Goal: Transaction & Acquisition: Purchase product/service

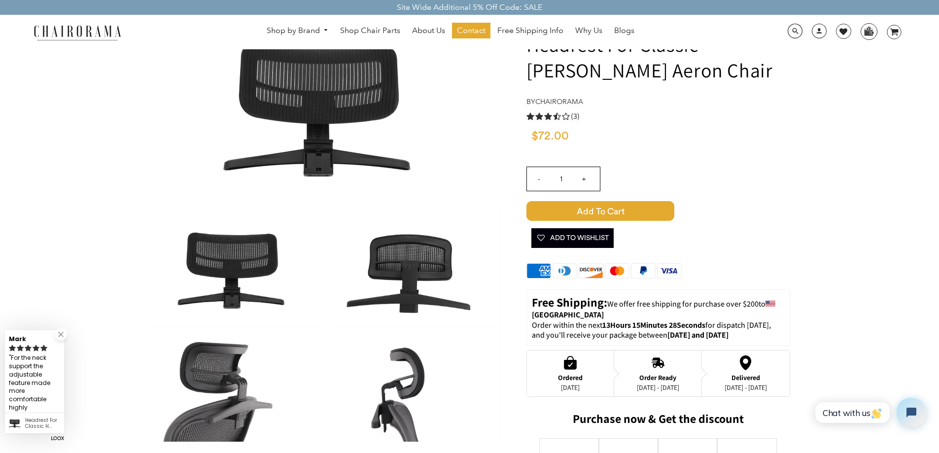
scroll to position [246, 0]
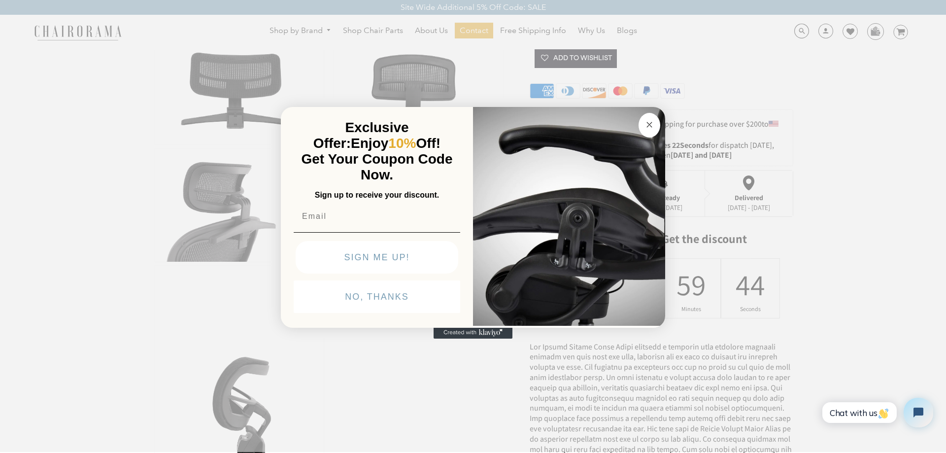
click at [651, 125] on circle "Close dialog" at bounding box center [649, 124] width 11 height 11
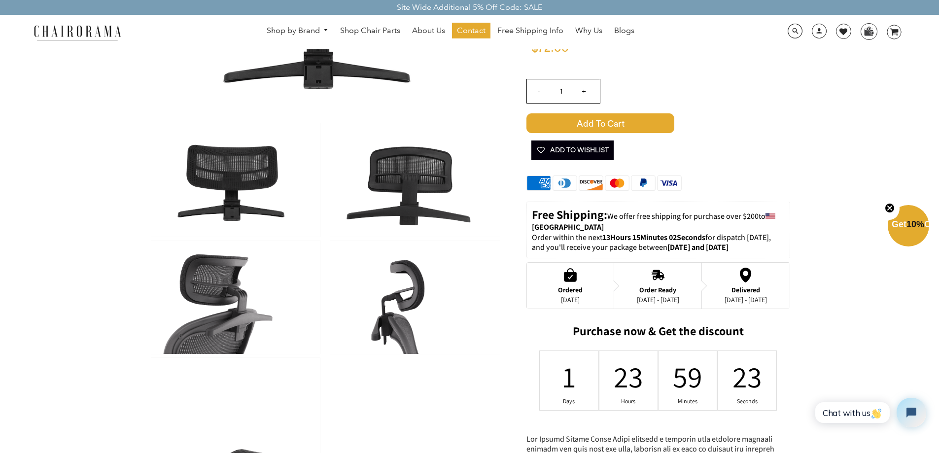
scroll to position [0, 0]
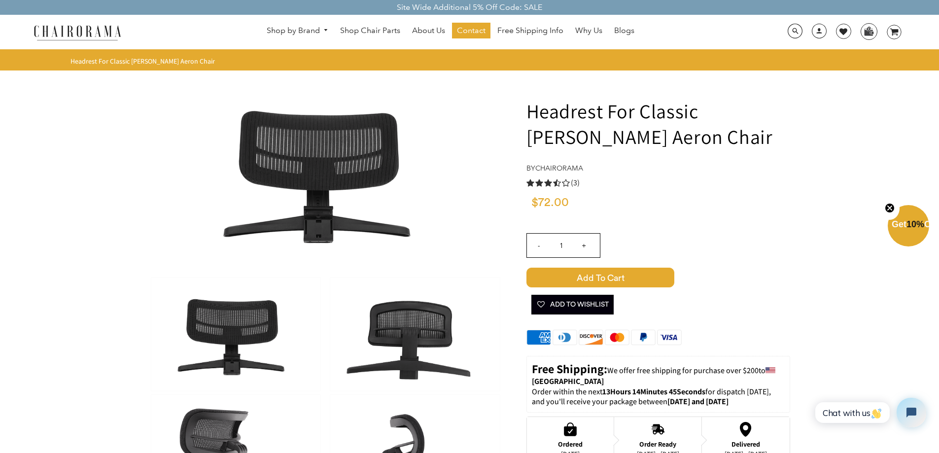
click at [583, 278] on span "Add to Cart" at bounding box center [600, 278] width 148 height 20
click at [895, 32] on icon at bounding box center [893, 32] width 8 height 7
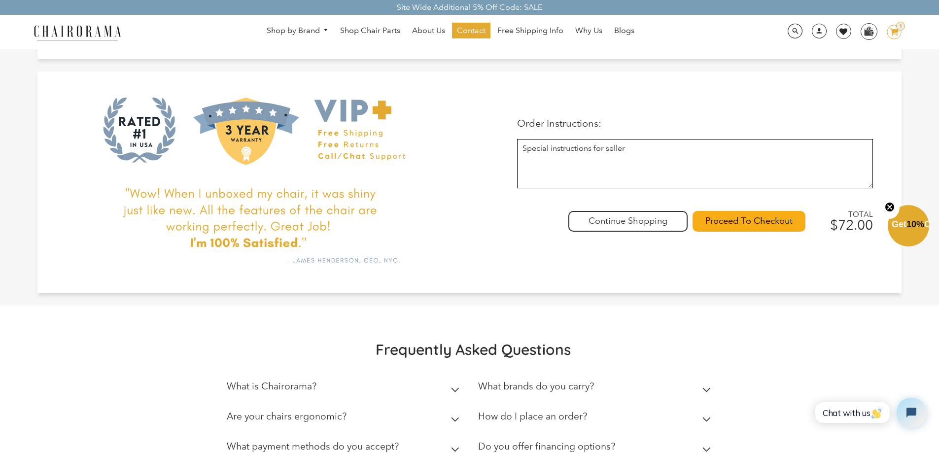
scroll to position [197, 0]
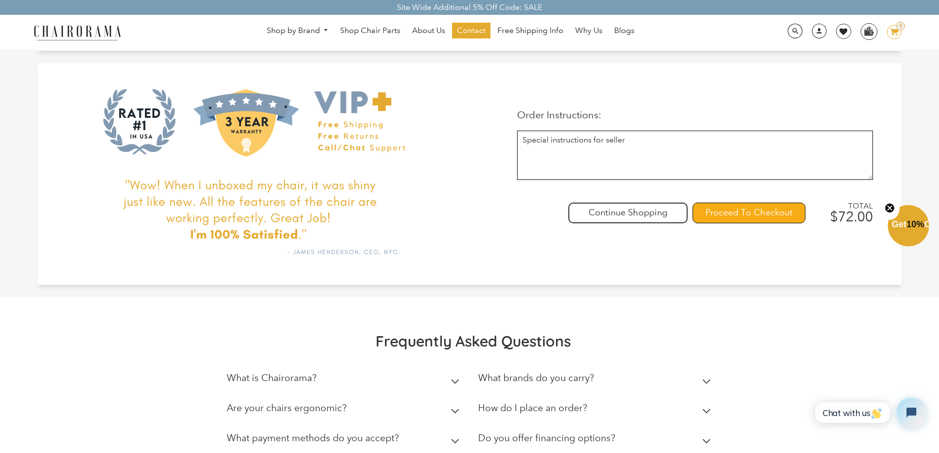
click at [749, 212] on input "Proceed To Checkout" at bounding box center [748, 213] width 113 height 21
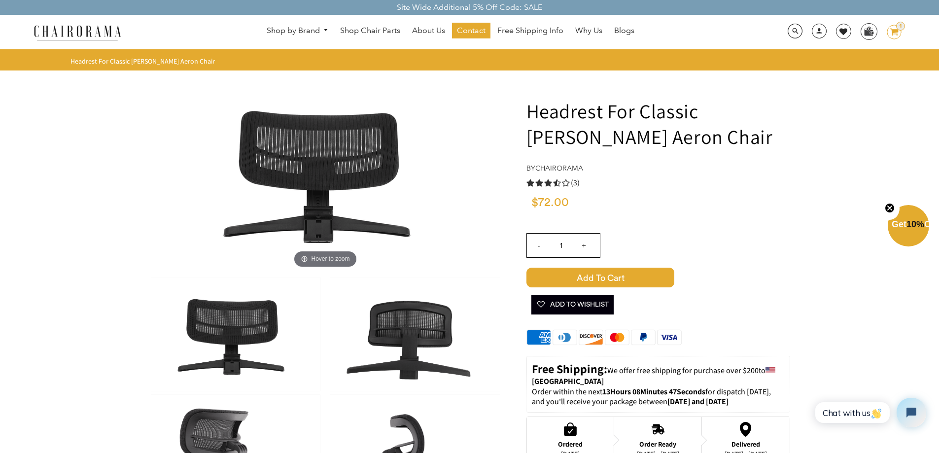
click at [562, 186] on icon "3.3 rating (3 votes)" at bounding box center [566, 183] width 8 height 8
click at [557, 186] on use "3.3 rating (3 votes)" at bounding box center [557, 182] width 8 height 7
click at [795, 29] on span at bounding box center [794, 31] width 15 height 15
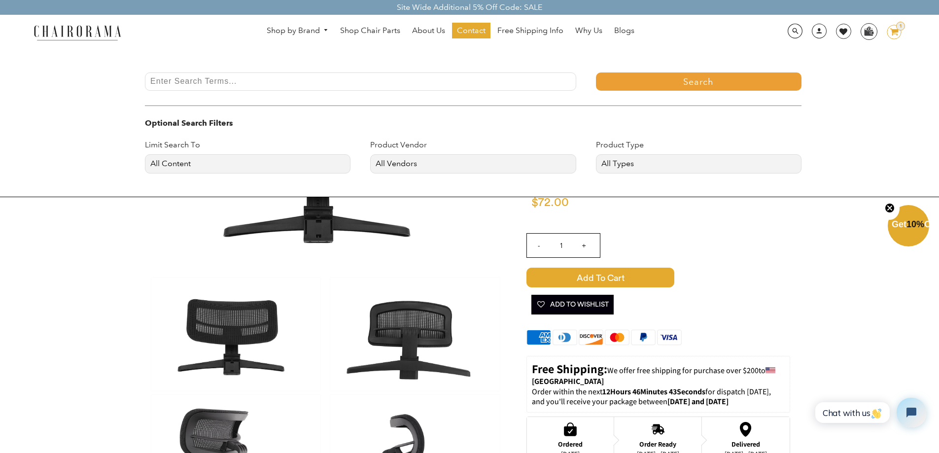
click at [380, 82] on input "Enter Search Terms..." at bounding box center [360, 81] width 431 height 18
type input "herman miller"
click at [596, 72] on button "Search" at bounding box center [698, 81] width 205 height 18
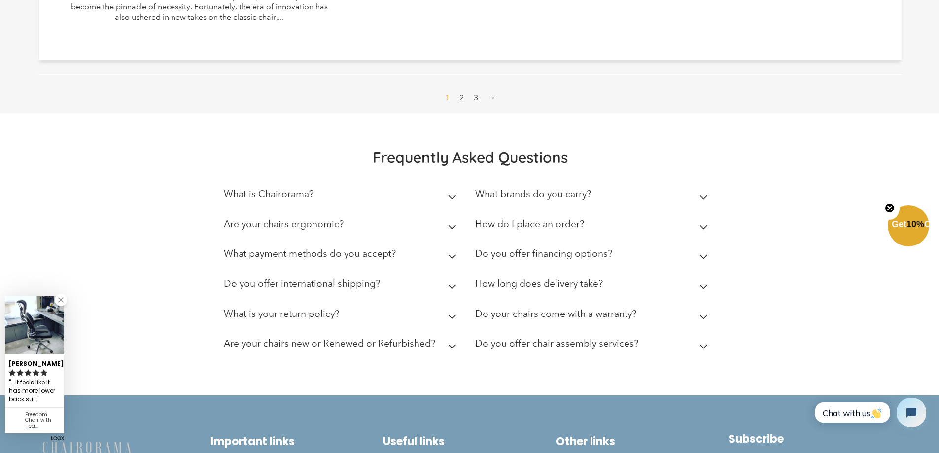
scroll to position [1675, 0]
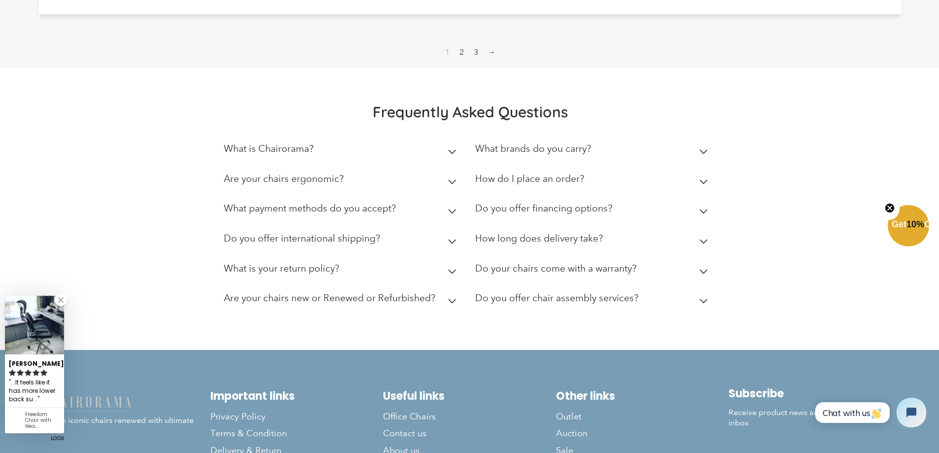
click at [61, 301] on link at bounding box center [61, 300] width 12 height 12
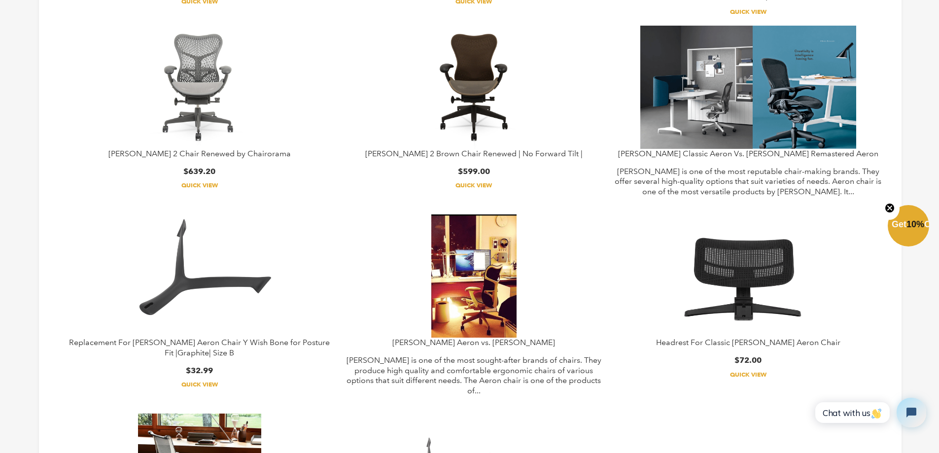
scroll to position [690, 0]
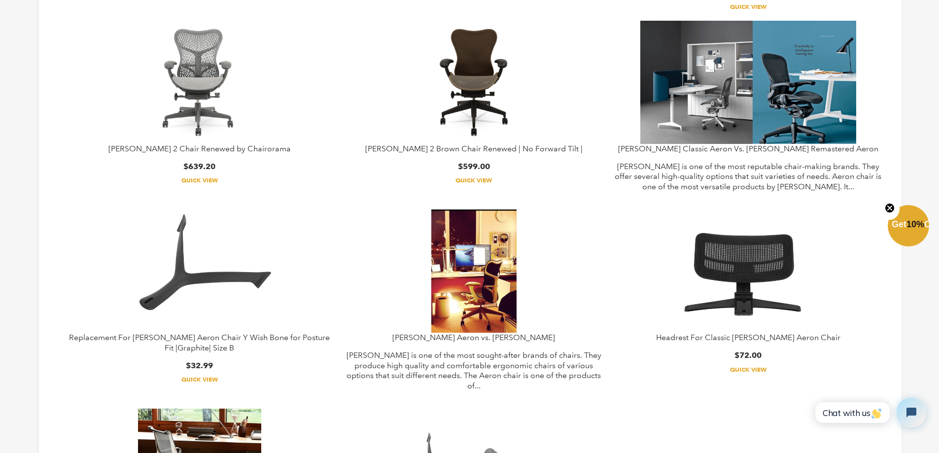
click at [748, 369] on link "Quick View" at bounding box center [747, 370] width 267 height 8
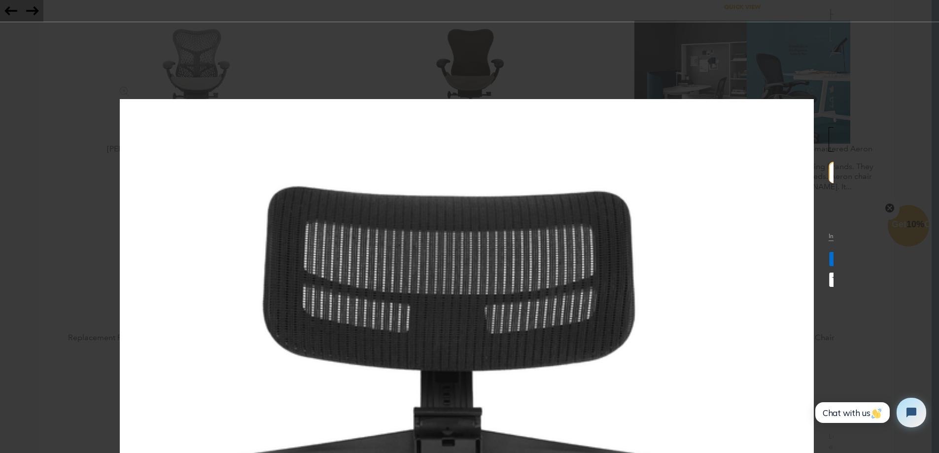
scroll to position [0, 0]
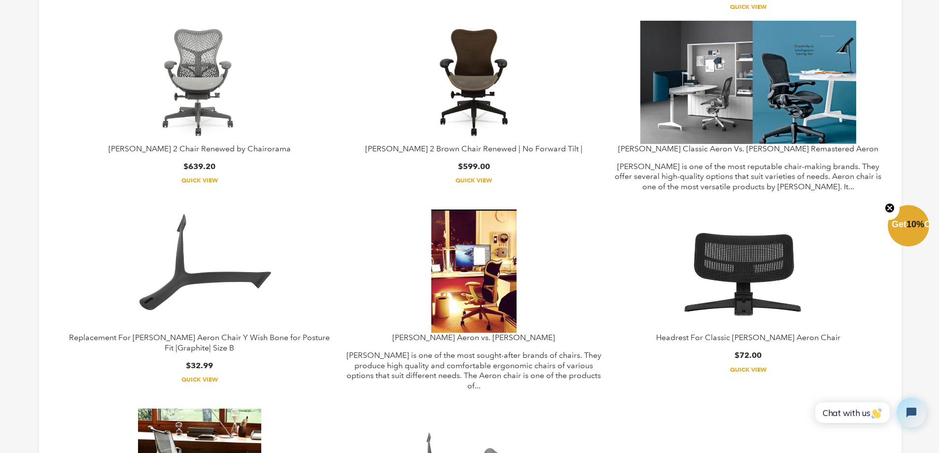
click at [730, 254] on img at bounding box center [747, 270] width 185 height 123
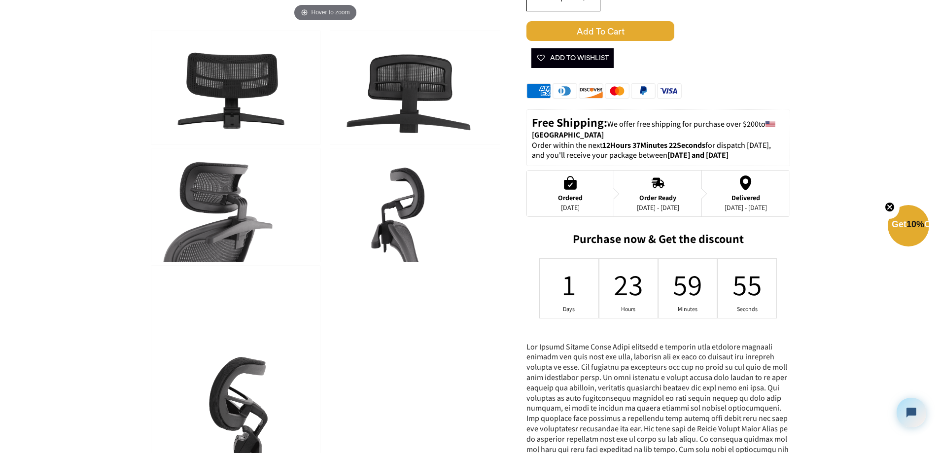
click at [387, 234] on img at bounding box center [414, 204] width 169 height 113
click at [390, 237] on img at bounding box center [414, 204] width 169 height 113
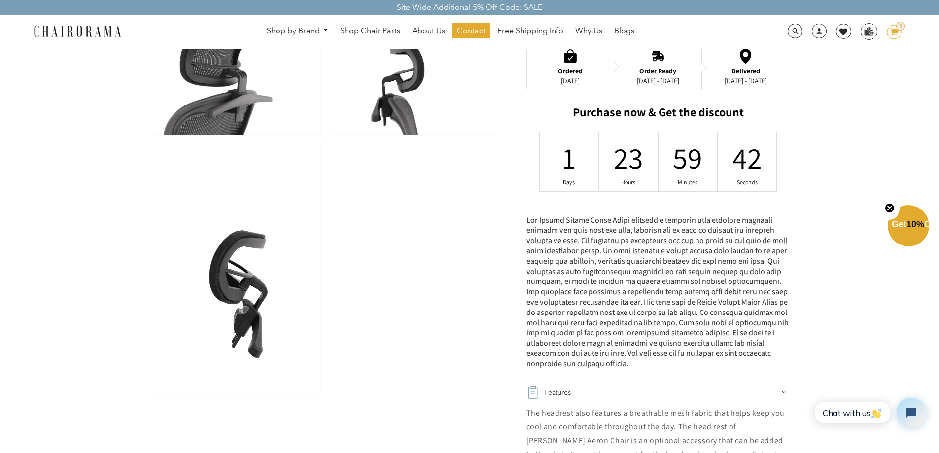
scroll to position [333, 0]
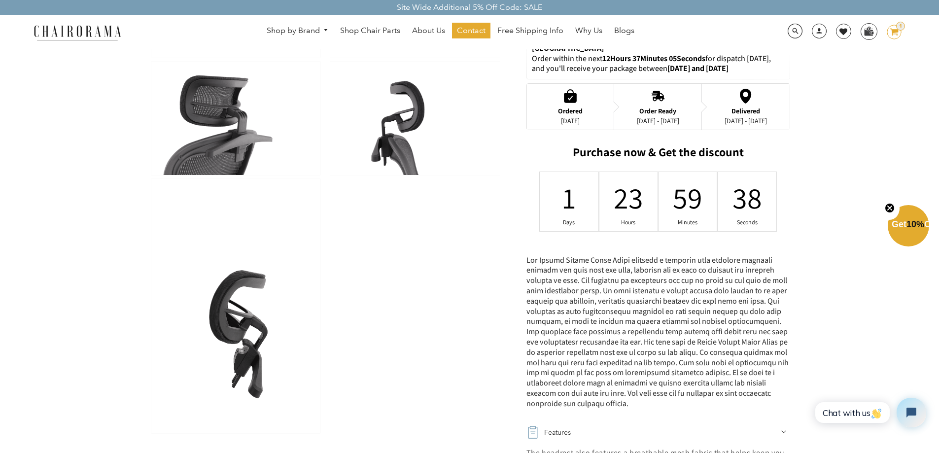
click at [233, 327] on img at bounding box center [235, 306] width 169 height 254
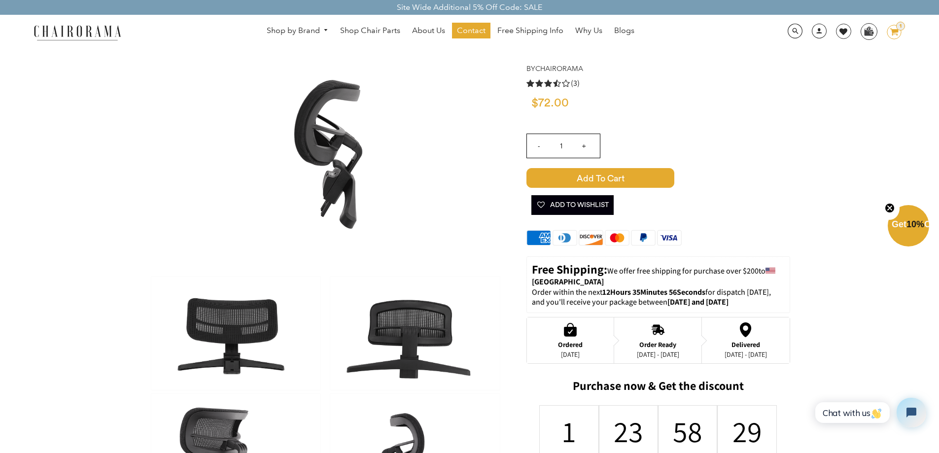
scroll to position [99, 0]
